Goal: Task Accomplishment & Management: Complete application form

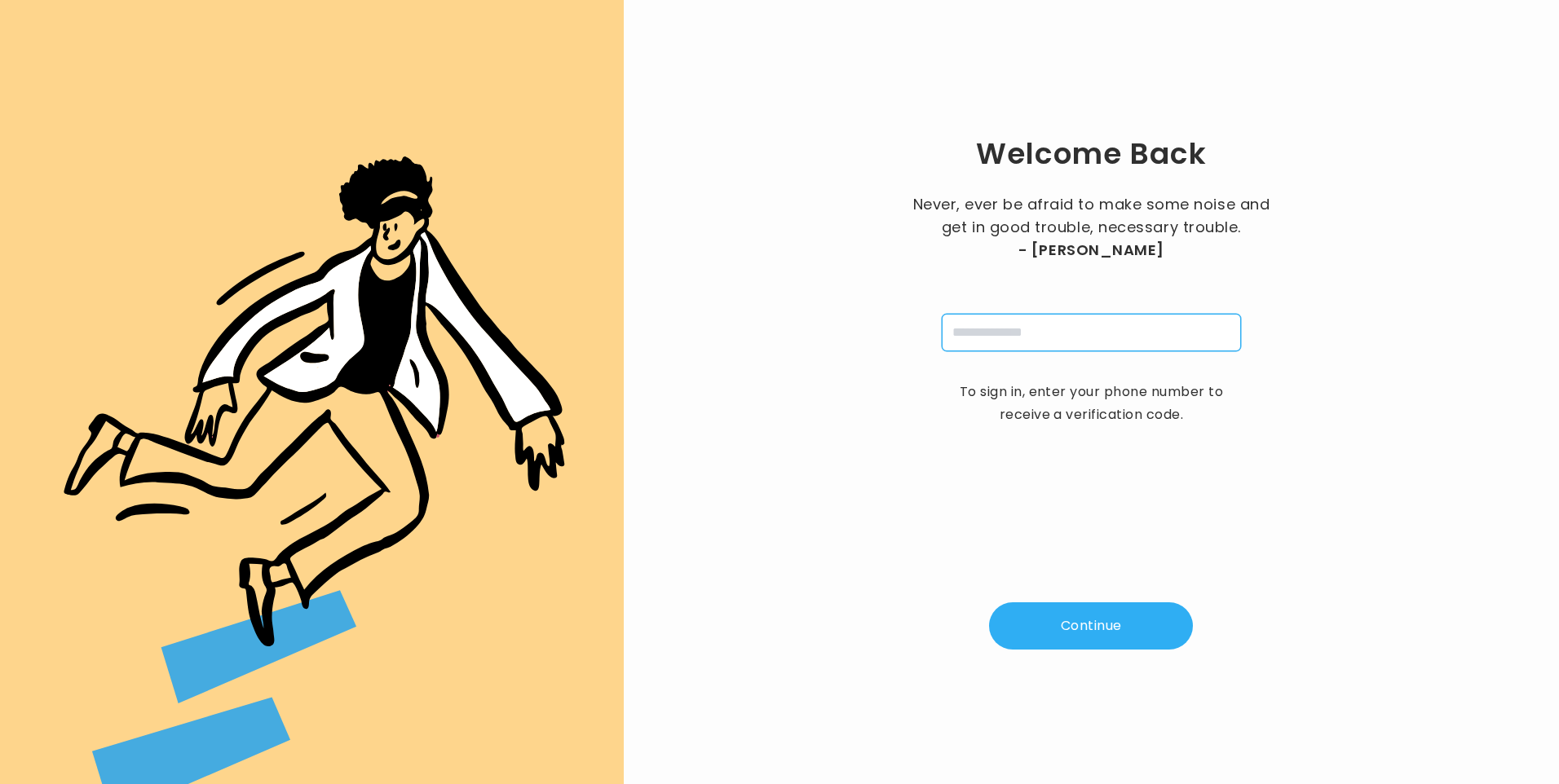
drag, startPoint x: 993, startPoint y: 333, endPoint x: 993, endPoint y: 345, distance: 12.0
click at [990, 332] on input "tel" at bounding box center [1091, 332] width 299 height 38
type input "**********"
click at [1106, 618] on button "Continue" at bounding box center [1091, 625] width 204 height 47
type input "*"
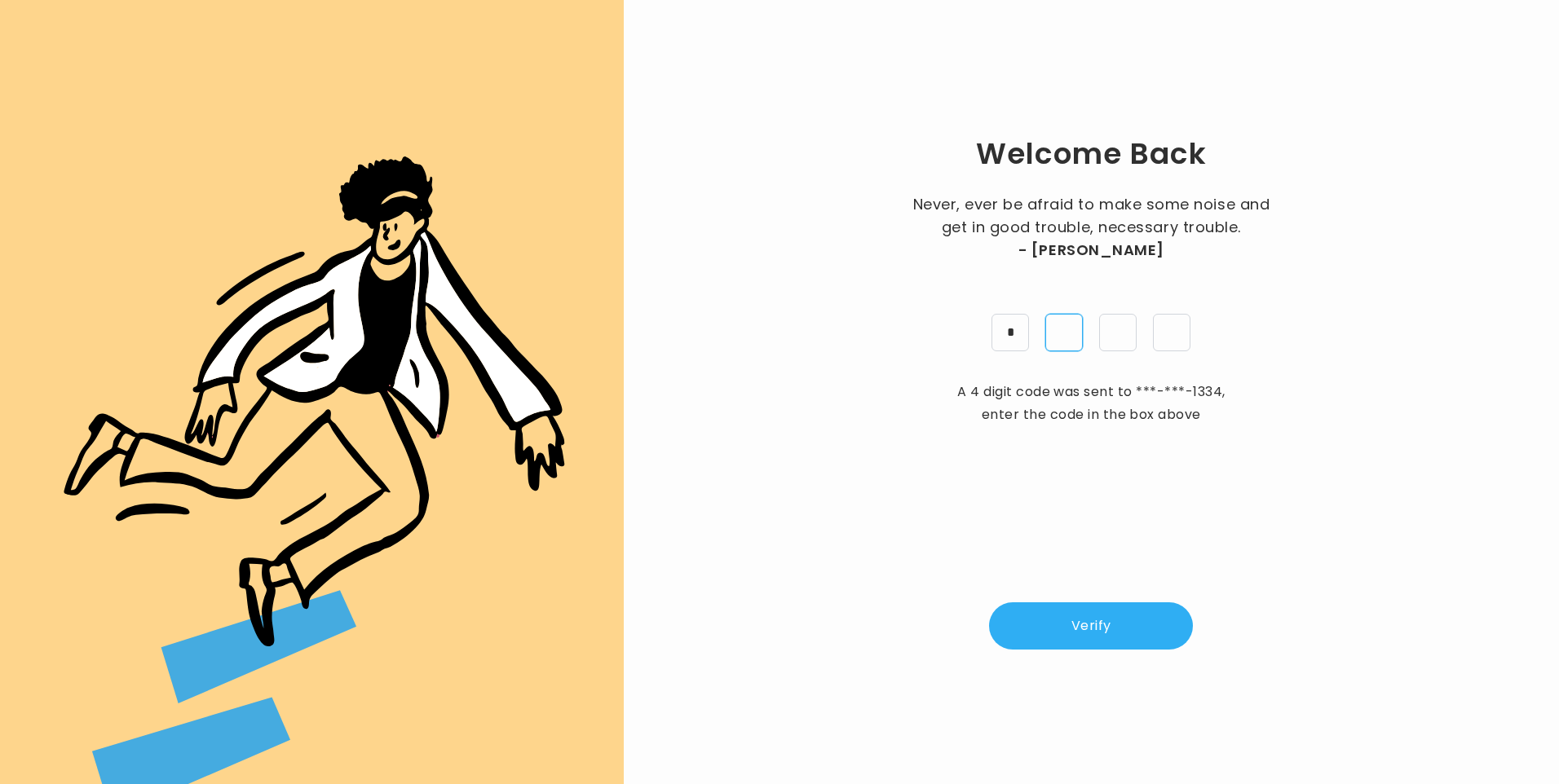
type input "*"
click at [1109, 631] on button "Verify" at bounding box center [1091, 625] width 204 height 47
